Goal: Task Accomplishment & Management: Use online tool/utility

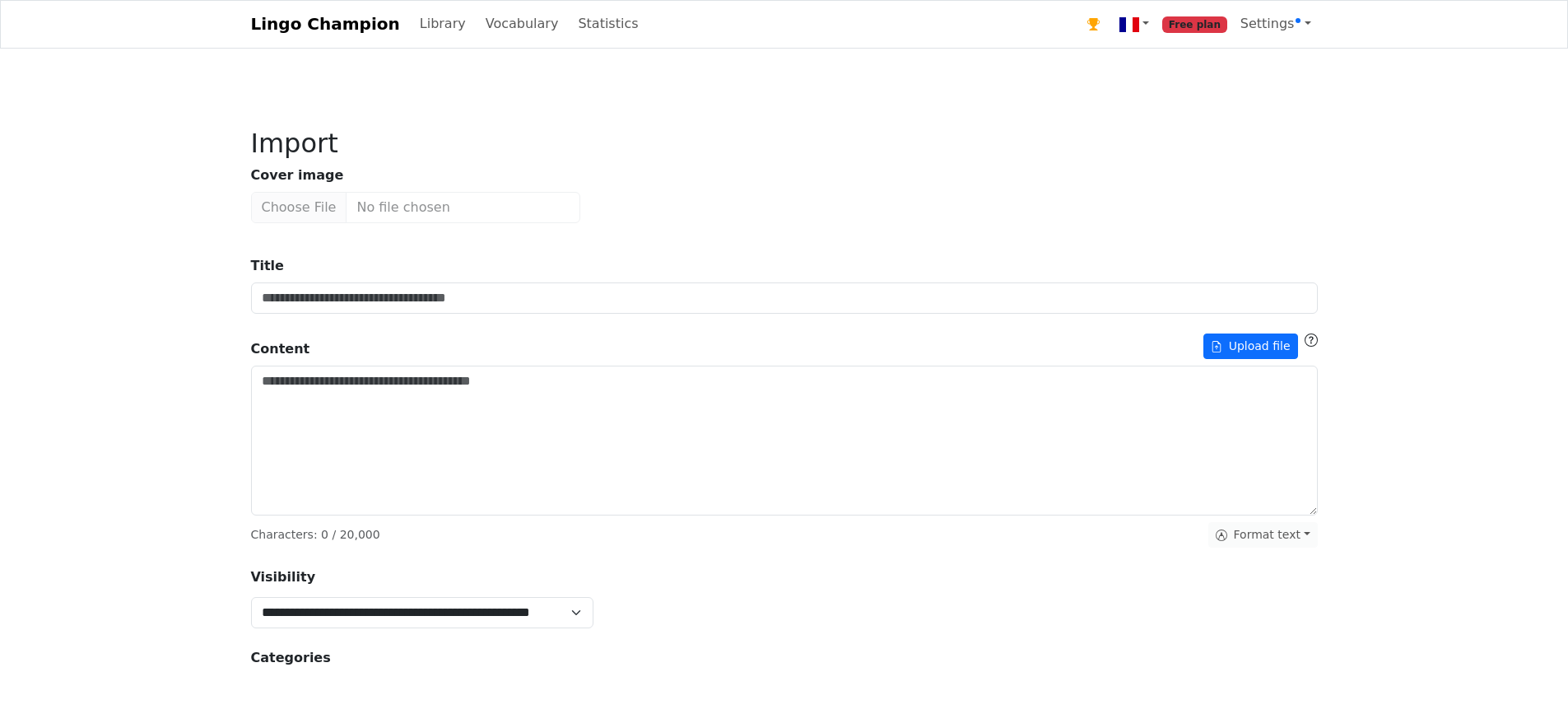
type input "**********"
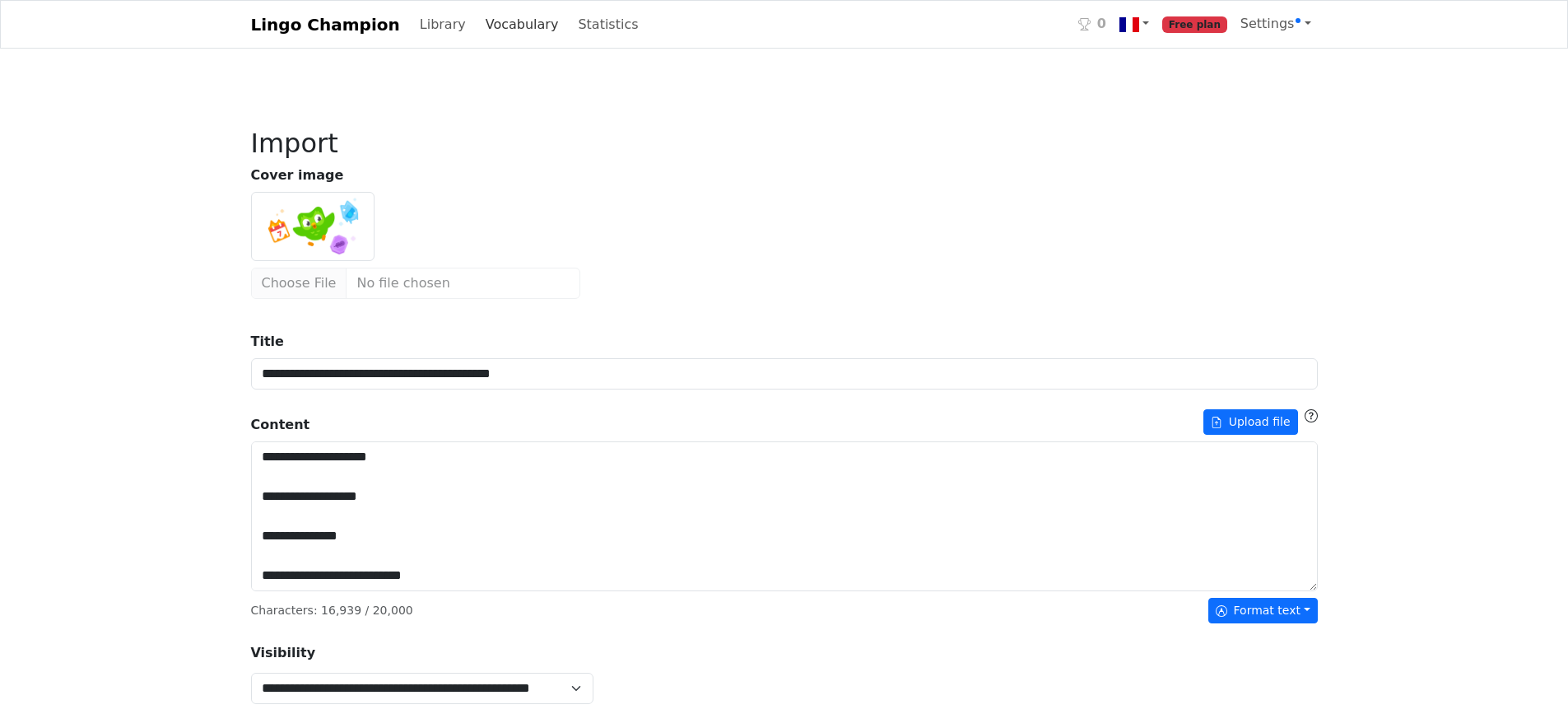
click at [482, 14] on link "Vocabulary" at bounding box center [522, 25] width 87 height 33
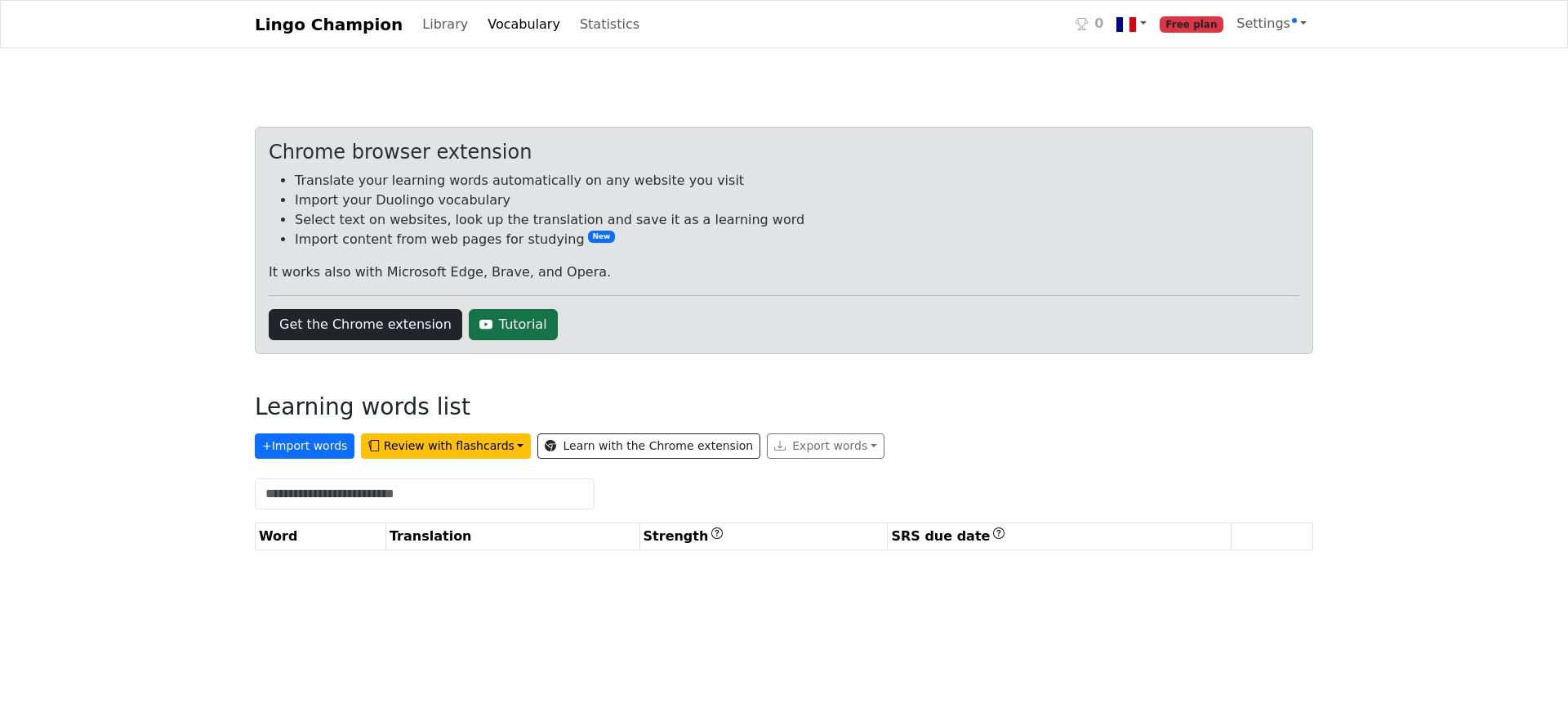
click at [486, 320] on link "Tutorial" at bounding box center [513, 325] width 89 height 31
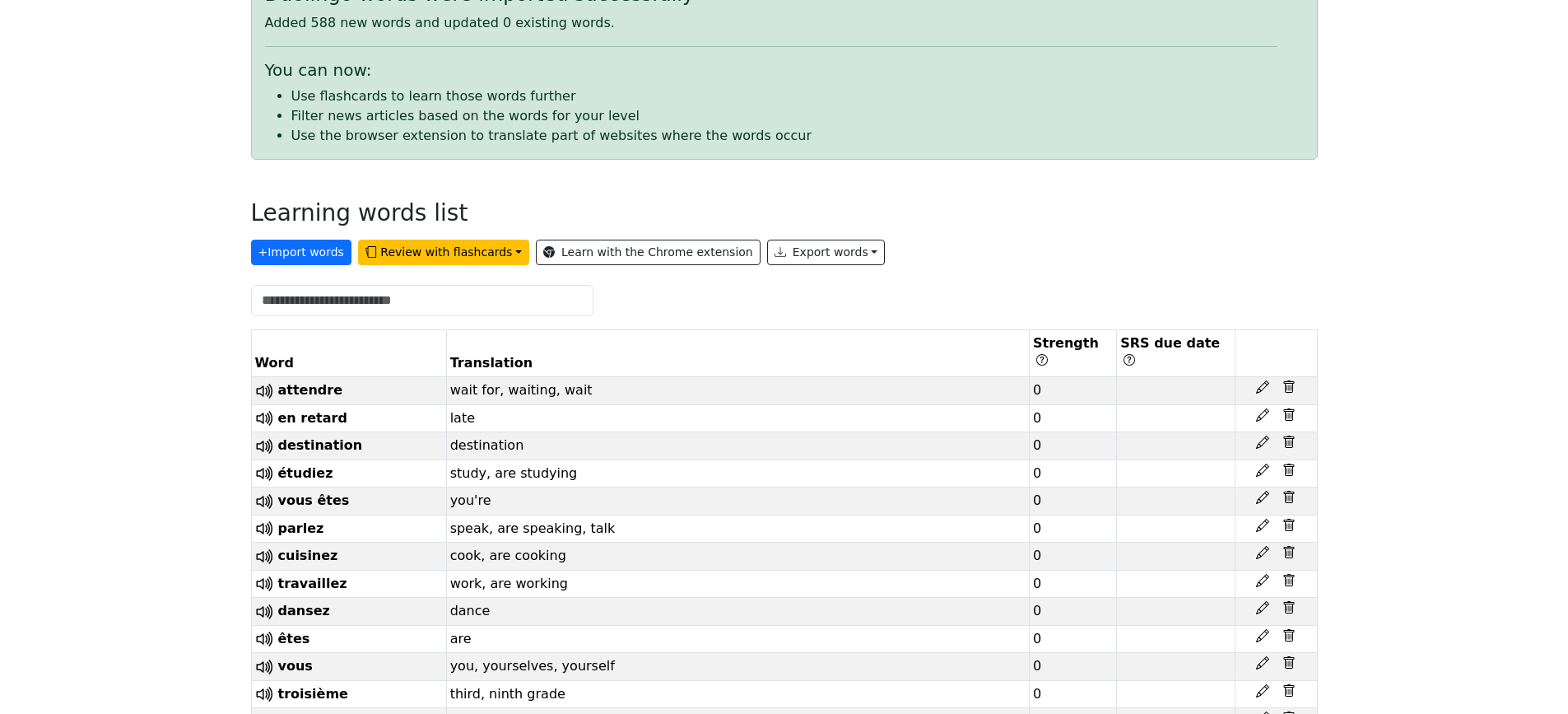
scroll to position [165, 0]
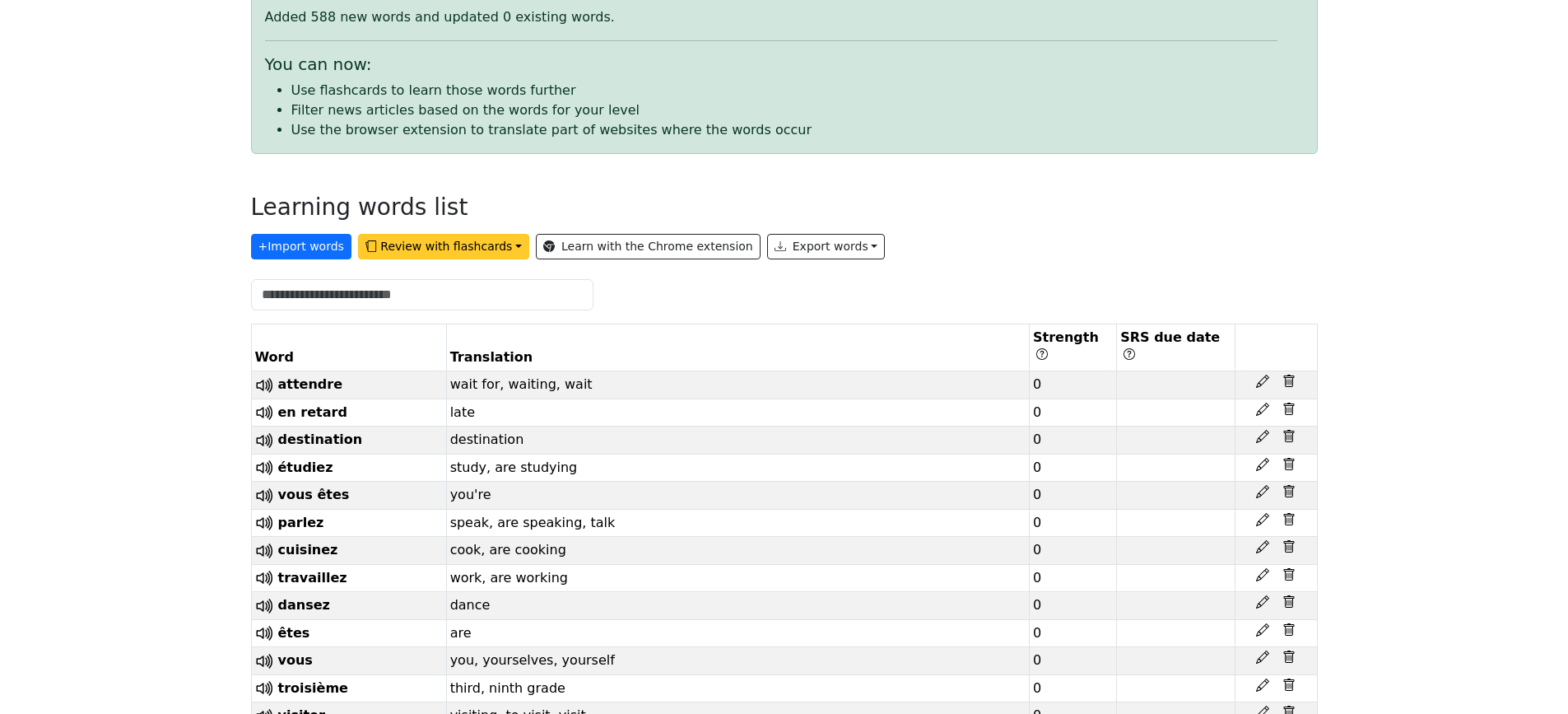
click at [486, 249] on button "Review with flashcards" at bounding box center [444, 247] width 171 height 26
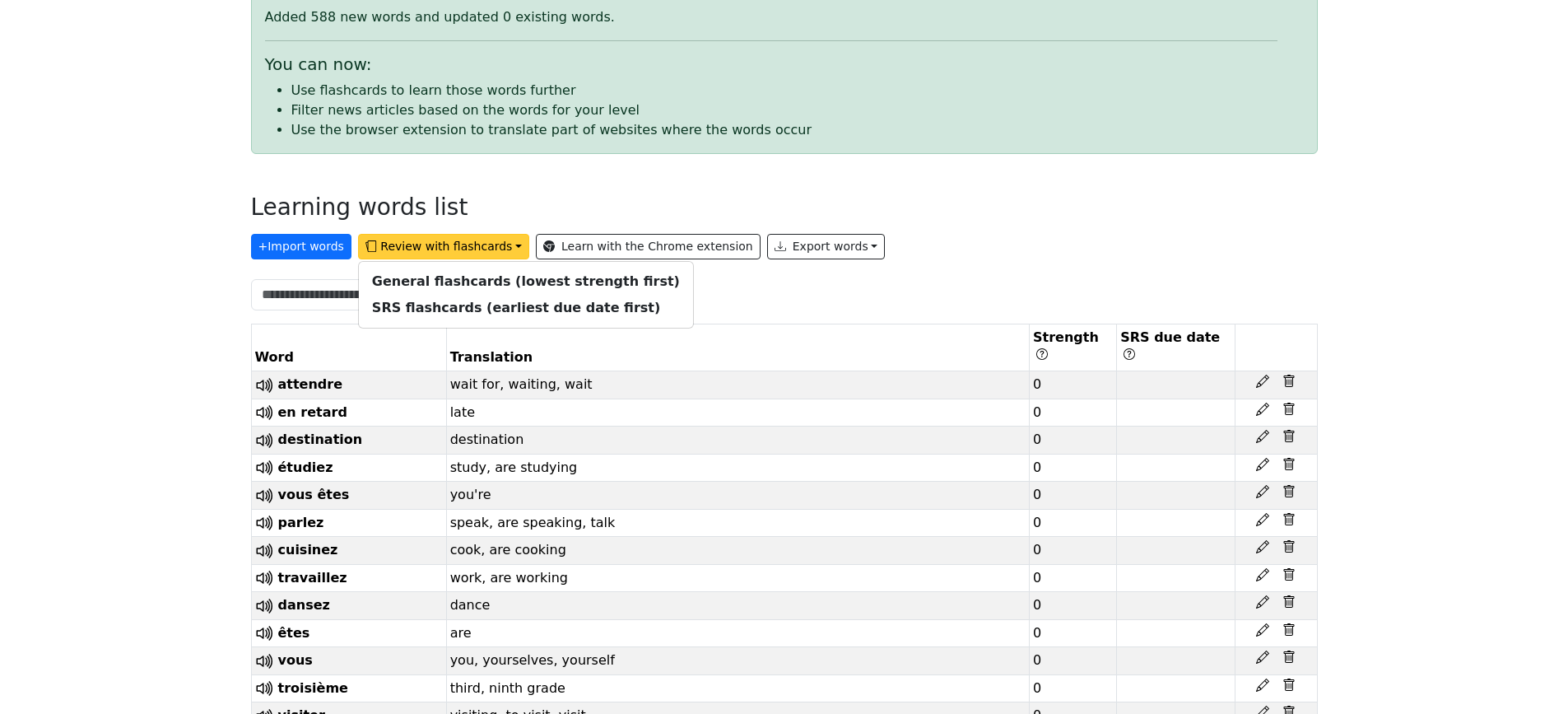
click at [939, 280] on div at bounding box center [784, 295] width 1086 height 31
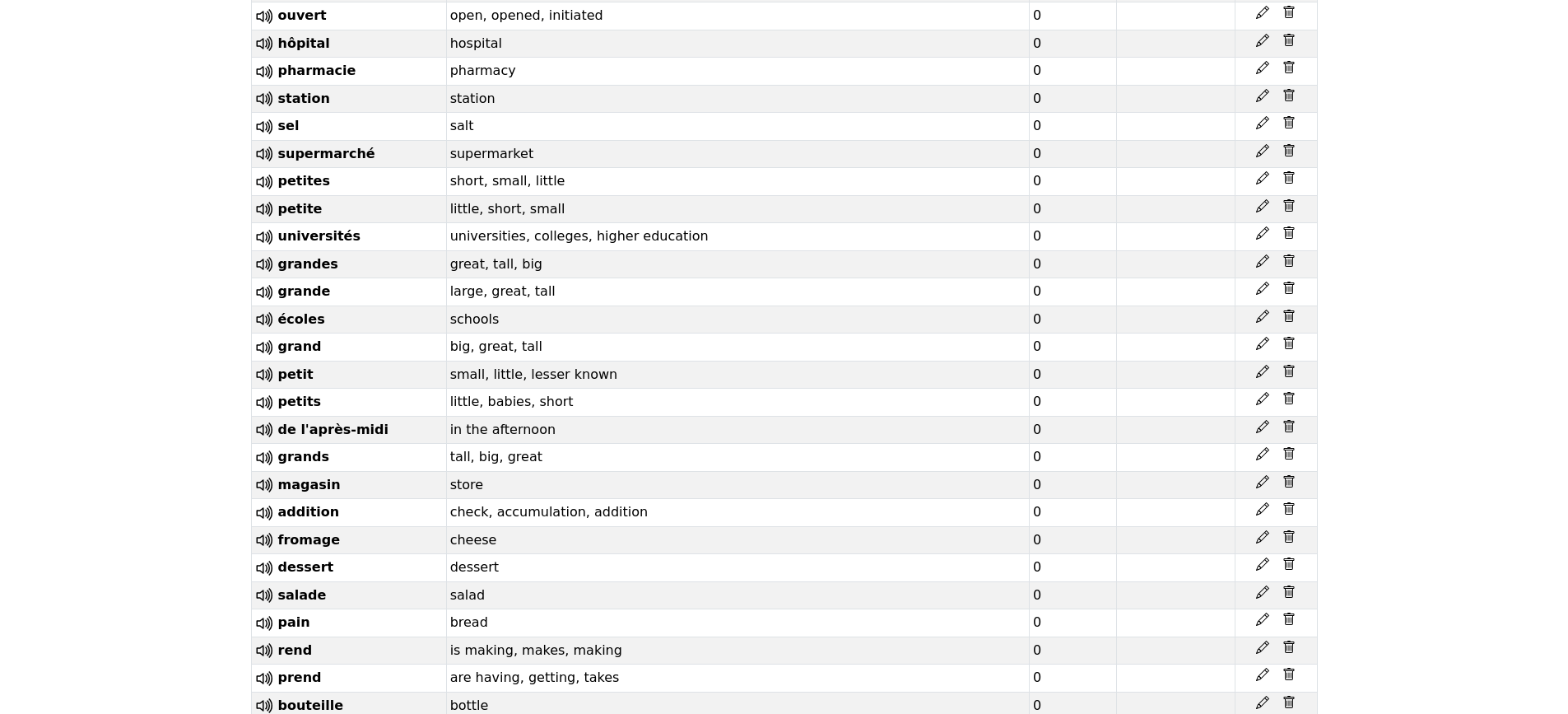
scroll to position [0, 0]
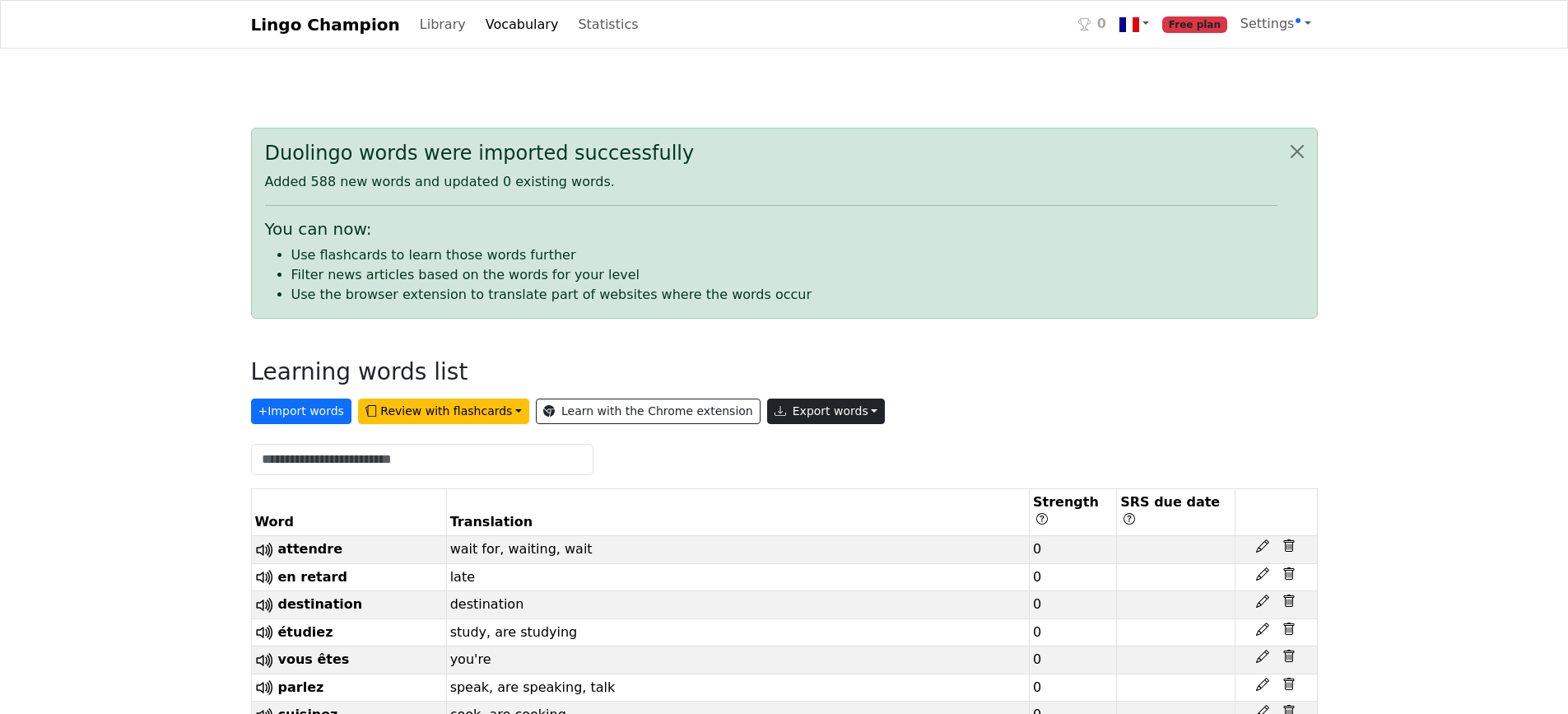
click at [770, 417] on button "Export words" at bounding box center [826, 411] width 119 height 26
click at [773, 467] on link "Tab-separated TXT file" at bounding box center [863, 472] width 193 height 27
click at [787, 413] on button "Export words" at bounding box center [826, 411] width 119 height 26
drag, startPoint x: 928, startPoint y: 395, endPoint x: 946, endPoint y: 389, distance: 19.0
click at [929, 394] on div "+ Import words Review with flashcards General flashcards (lowest strength first…" at bounding box center [784, 407] width 1067 height 32
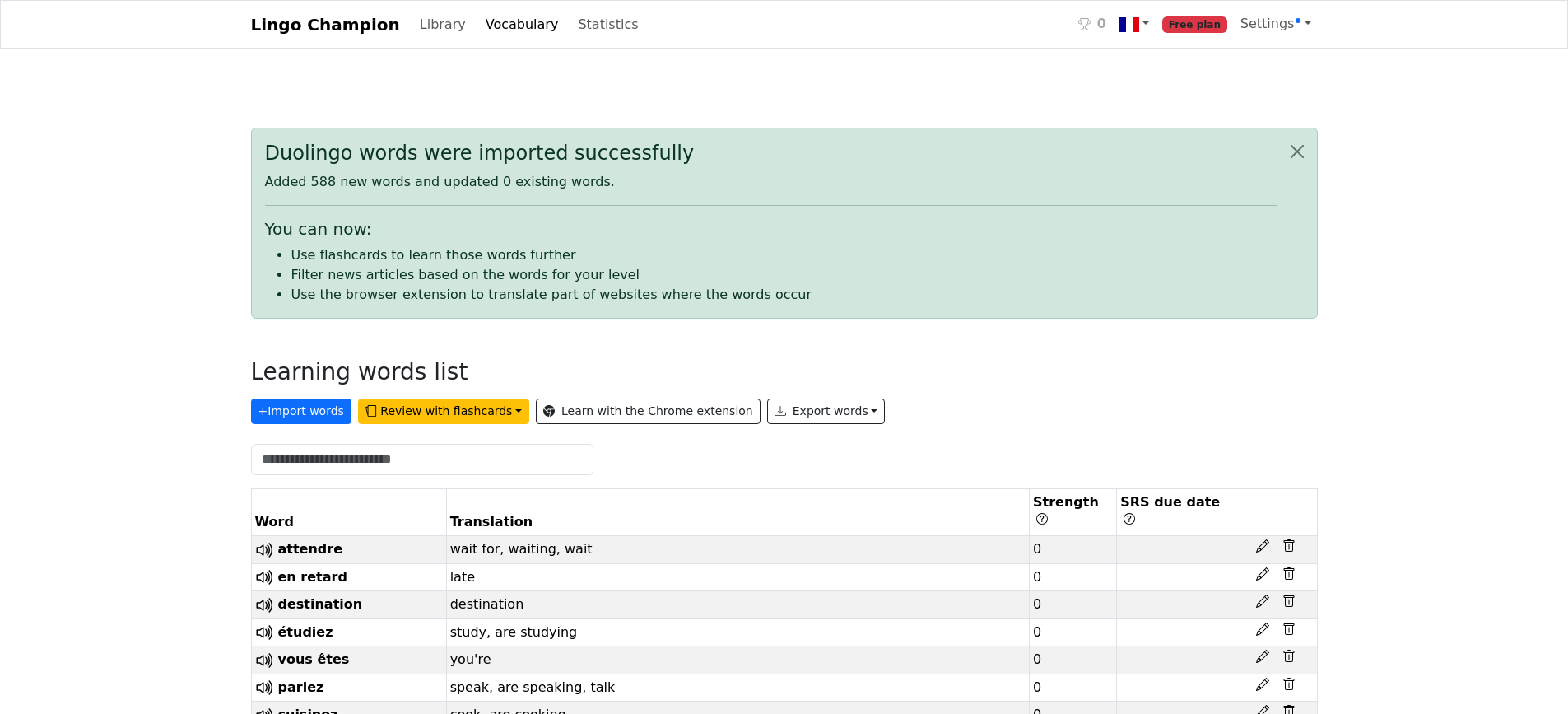
scroll to position [358, 0]
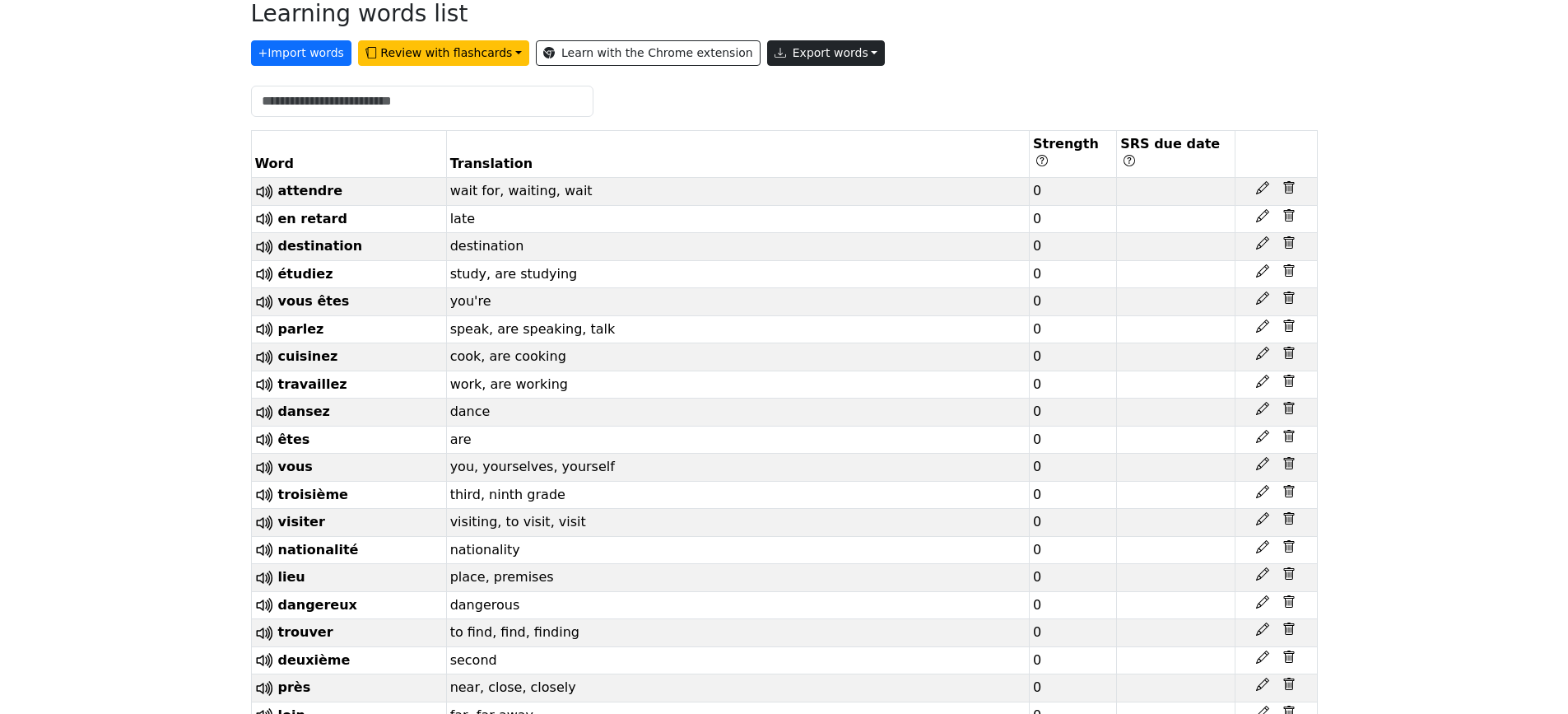
click at [787, 53] on button "Export words" at bounding box center [826, 53] width 119 height 26
click at [797, 87] on link "Copy to clipboard" at bounding box center [863, 88] width 193 height 27
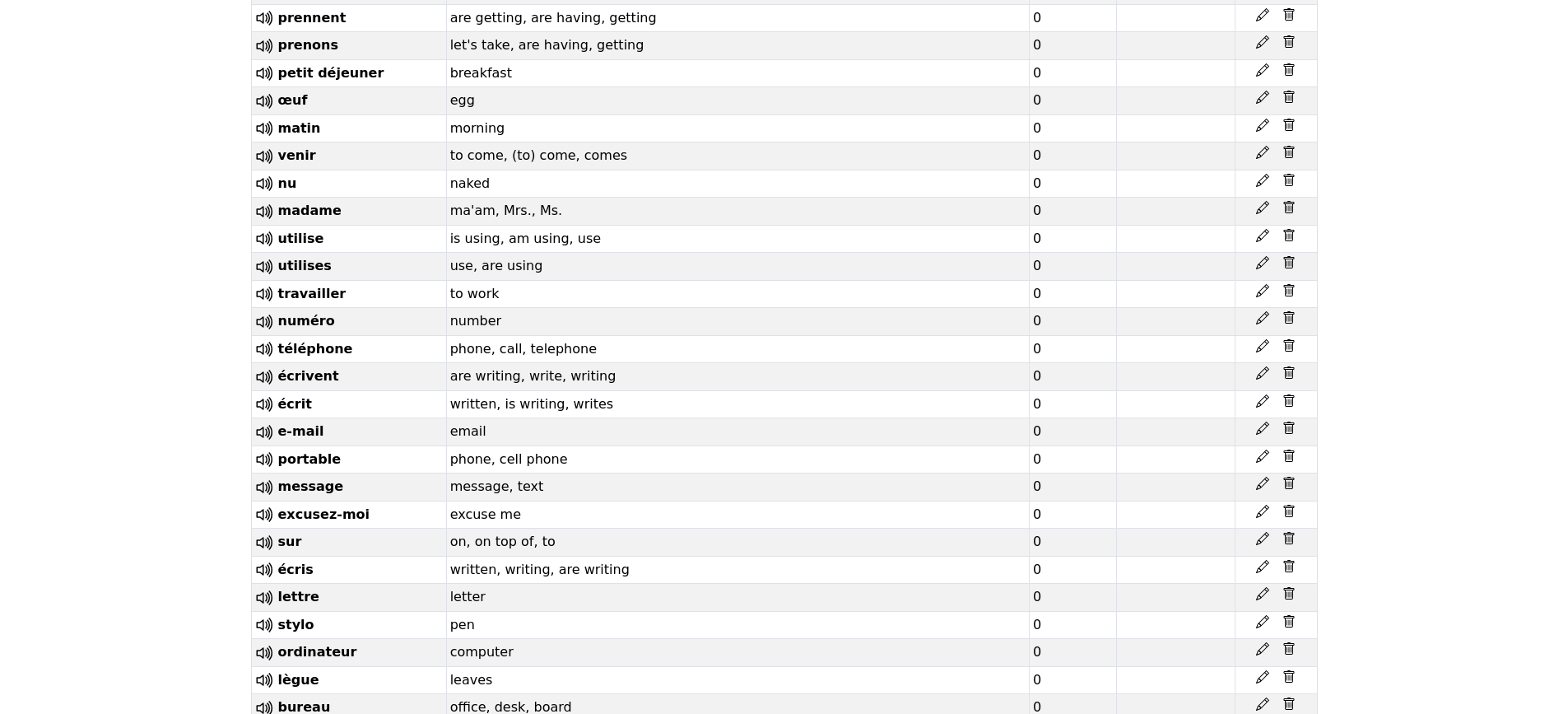
scroll to position [1309, 0]
